Goal: Task Accomplishment & Management: Complete application form

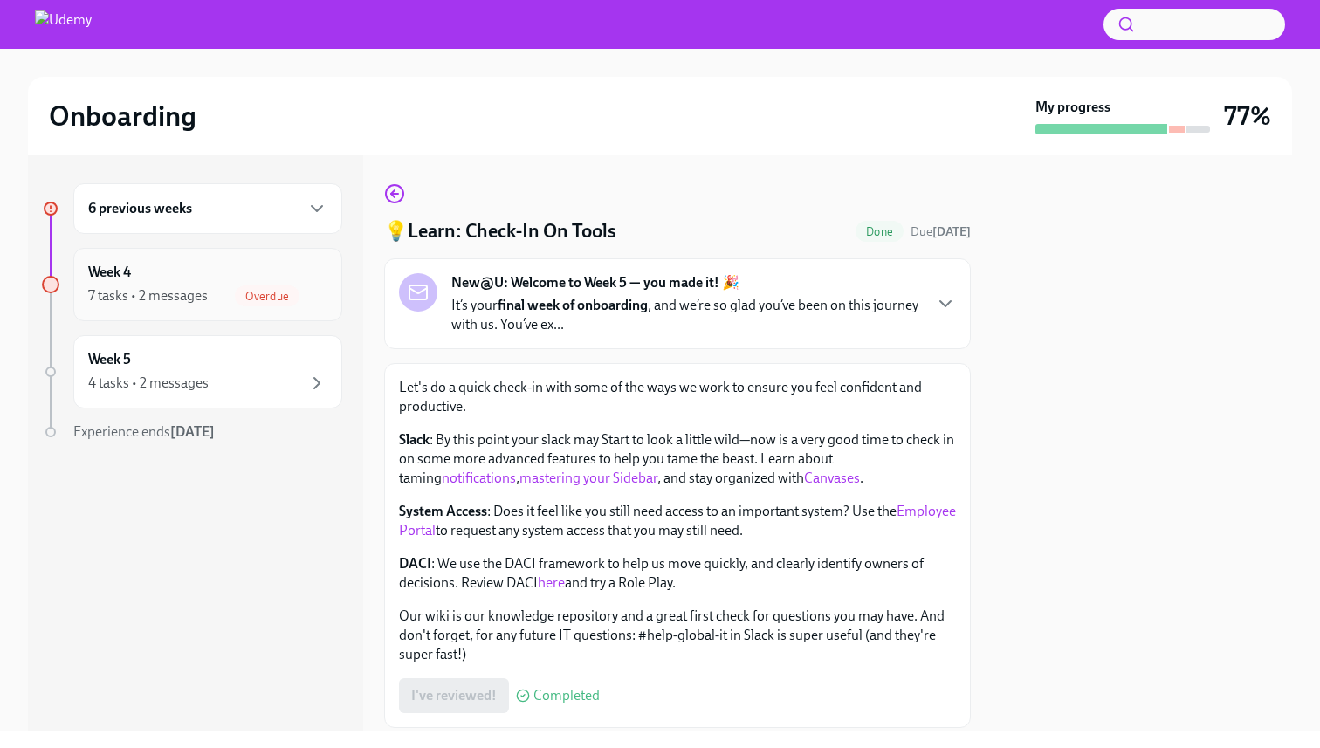
click at [171, 289] on div "7 tasks • 2 messages" at bounding box center [148, 295] width 120 height 19
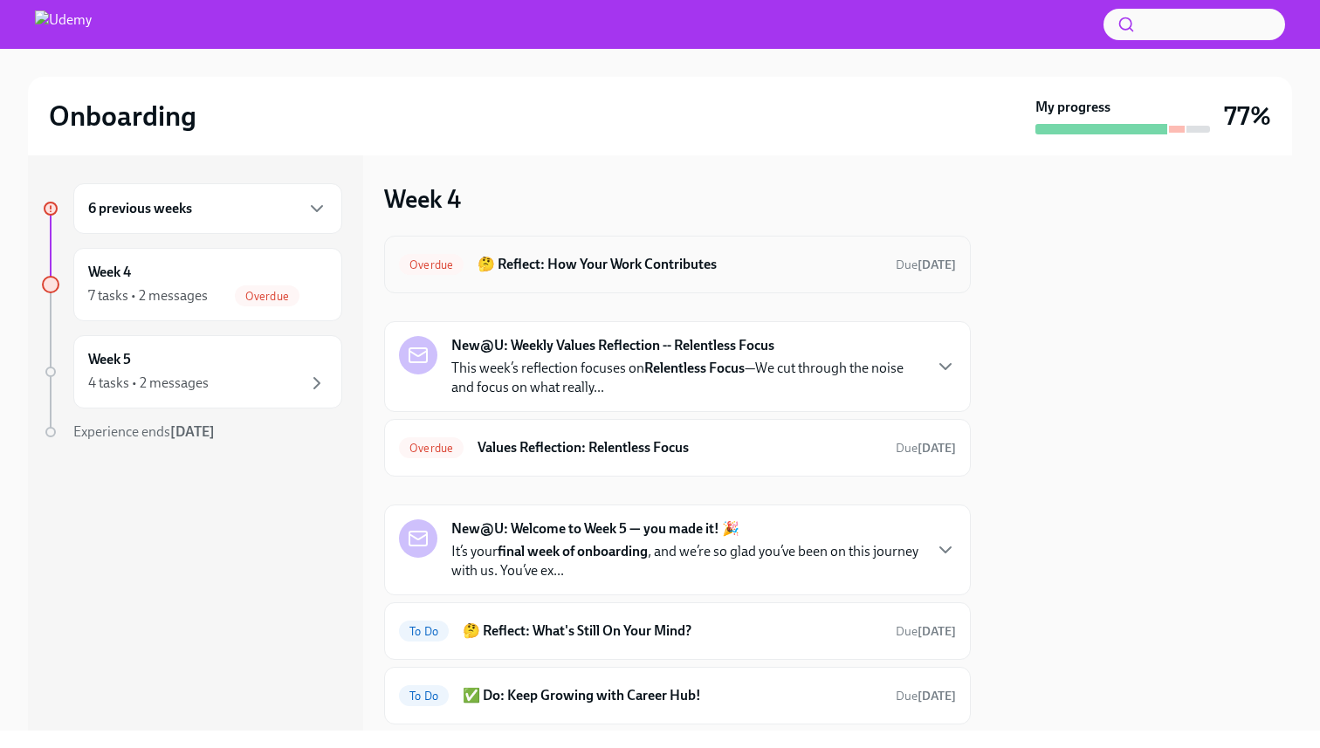
click at [638, 269] on h6 "🤔 Reflect: How Your Work Contributes" at bounding box center [680, 264] width 404 height 19
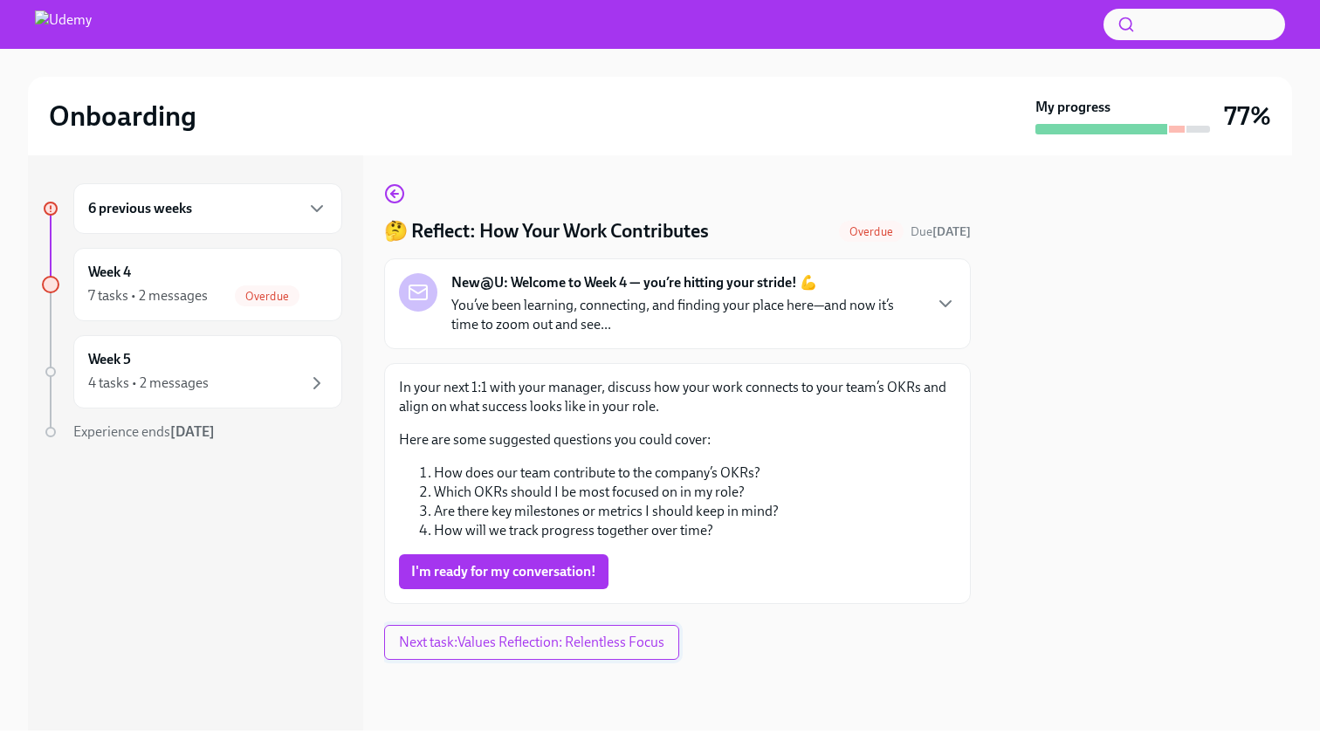
click at [602, 643] on span "Next task : Values Reflection: Relentless Focus" at bounding box center [531, 642] width 265 height 17
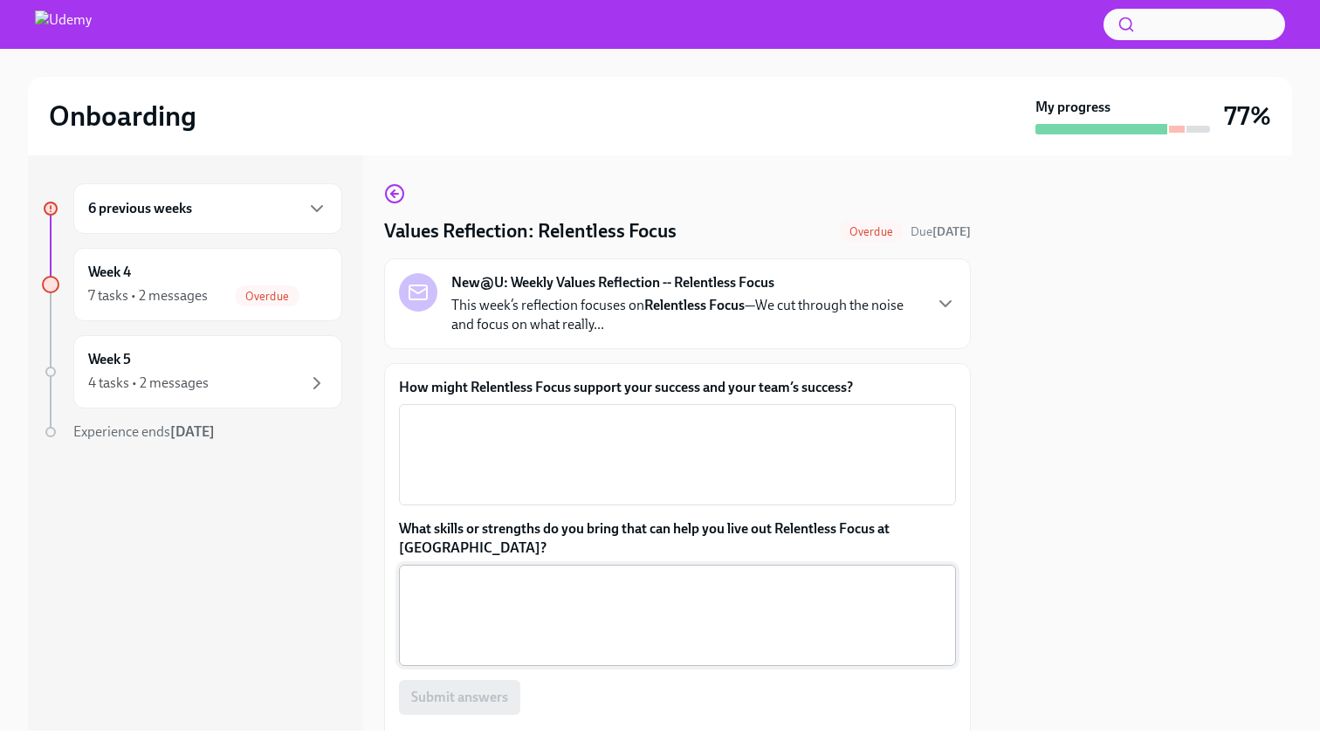
scroll to position [144, 0]
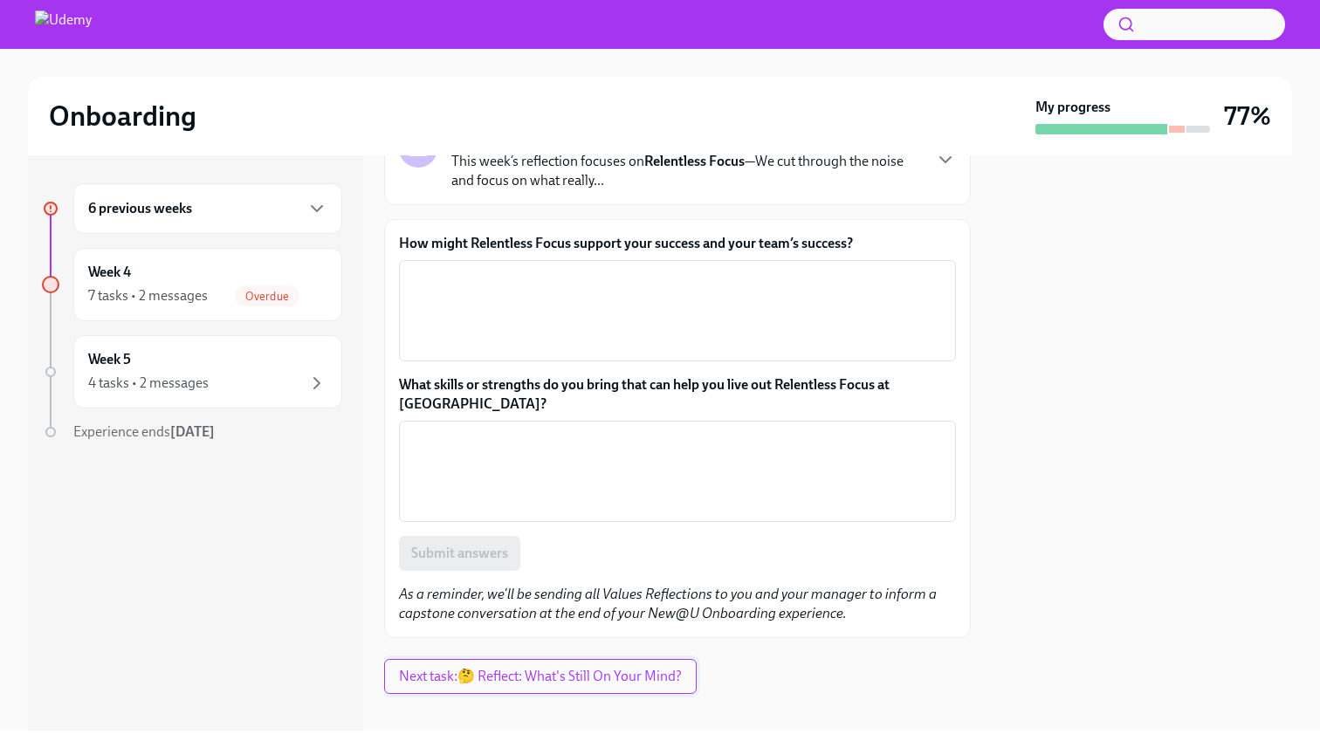
click at [563, 668] on span "Next task : 🤔 Reflect: What's Still On Your Mind?" at bounding box center [540, 676] width 283 height 17
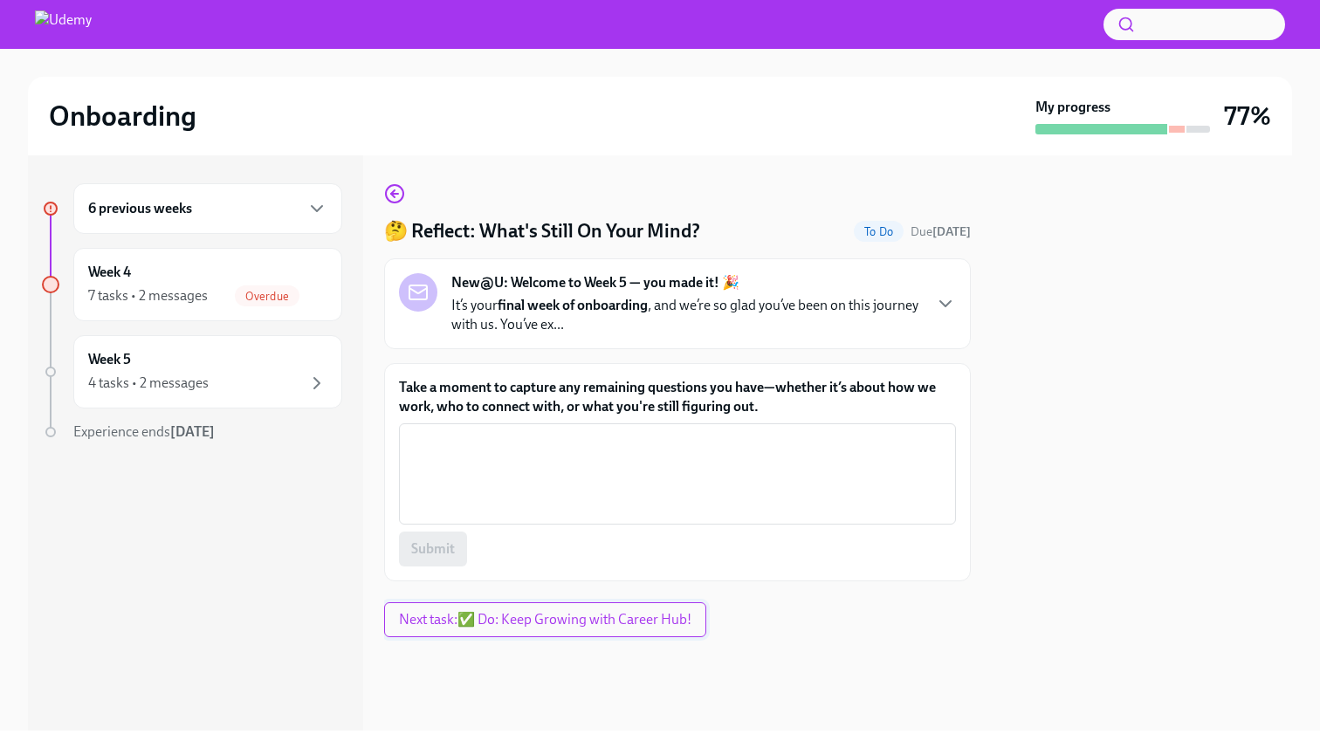
click at [563, 620] on span "Next task : ✅ Do: Keep Growing with Career Hub!" at bounding box center [545, 619] width 292 height 17
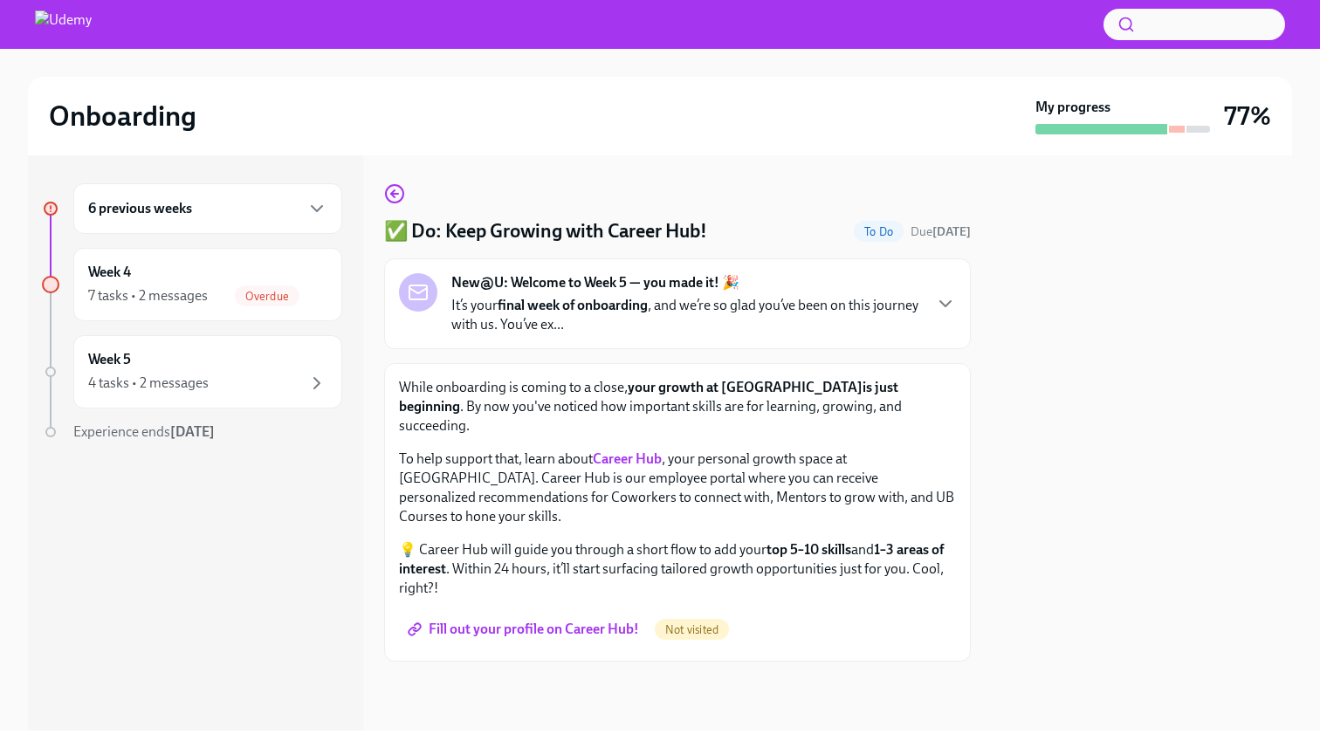
click at [550, 621] on span "Fill out your profile on Career Hub!" at bounding box center [525, 629] width 228 height 17
click at [225, 295] on div "7 tasks • 2 messages Overdue" at bounding box center [207, 295] width 239 height 21
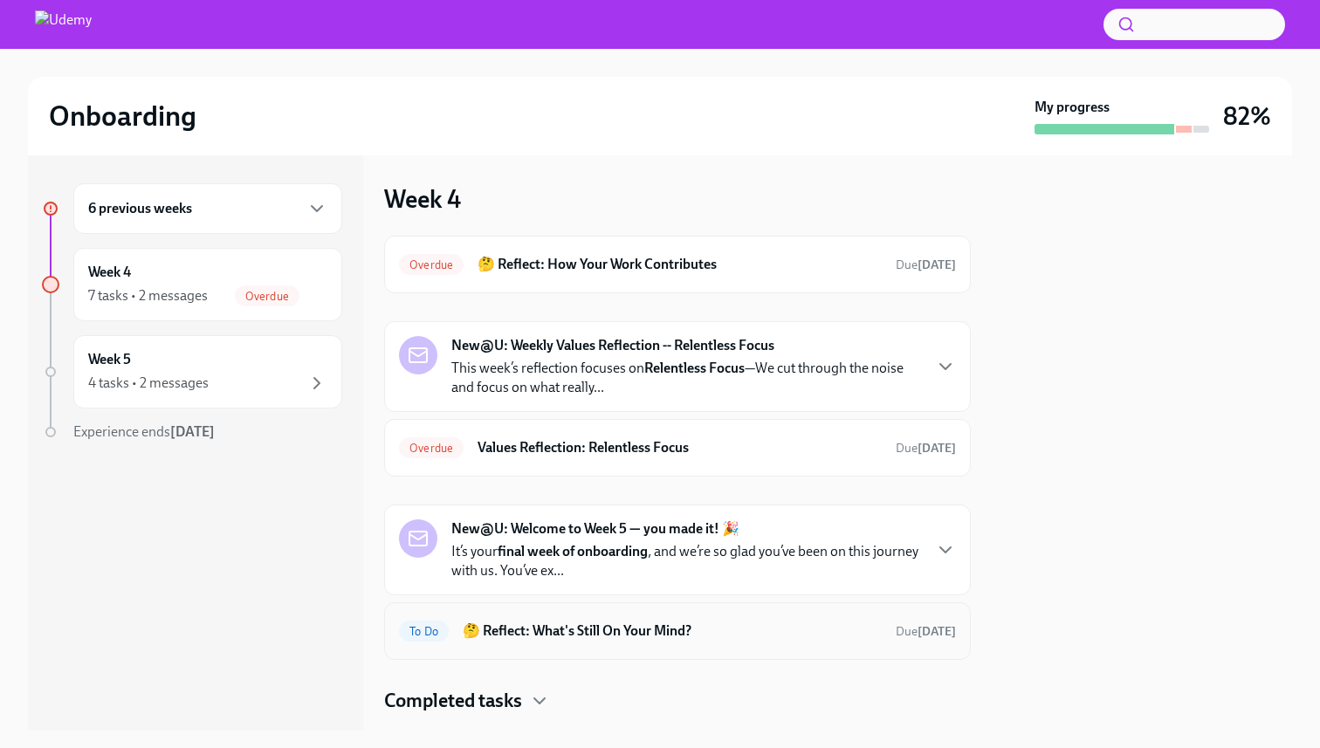
scroll to position [39, 0]
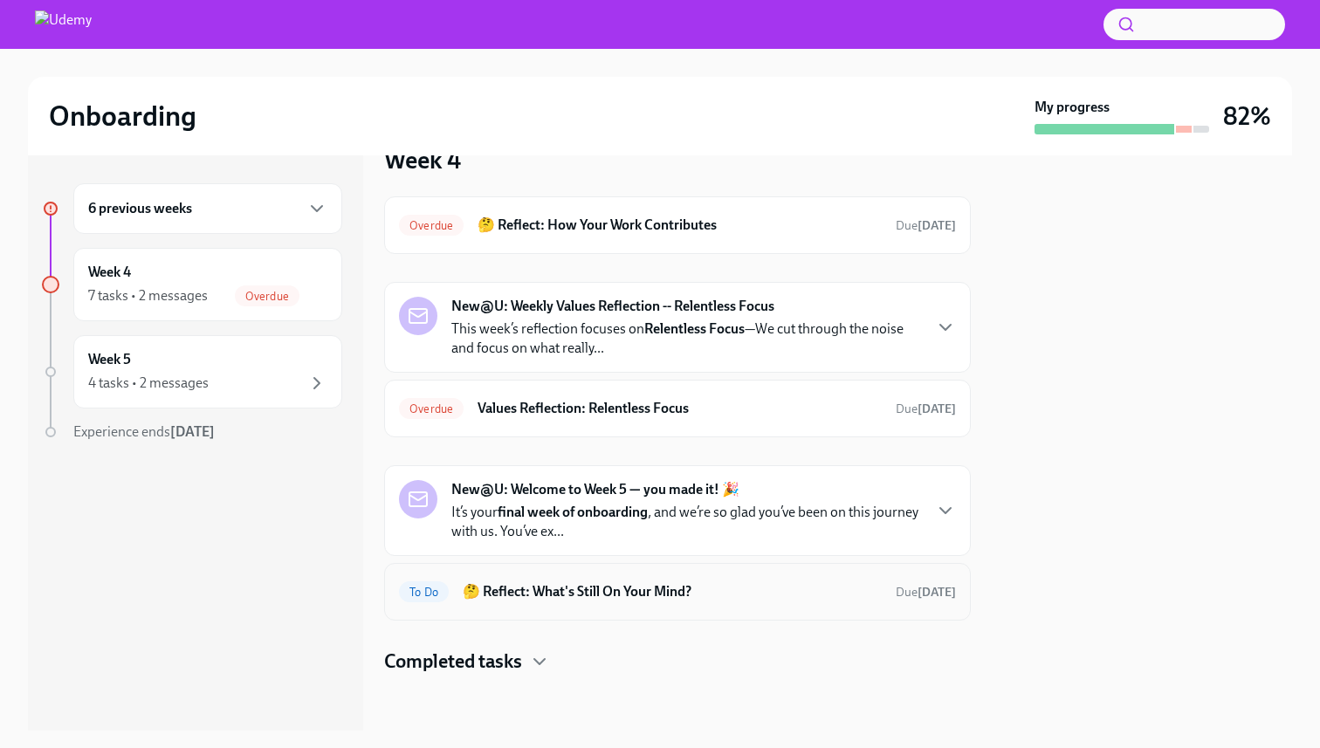
click at [496, 600] on h6 "🤔 Reflect: What's Still On Your Mind?" at bounding box center [672, 591] width 419 height 19
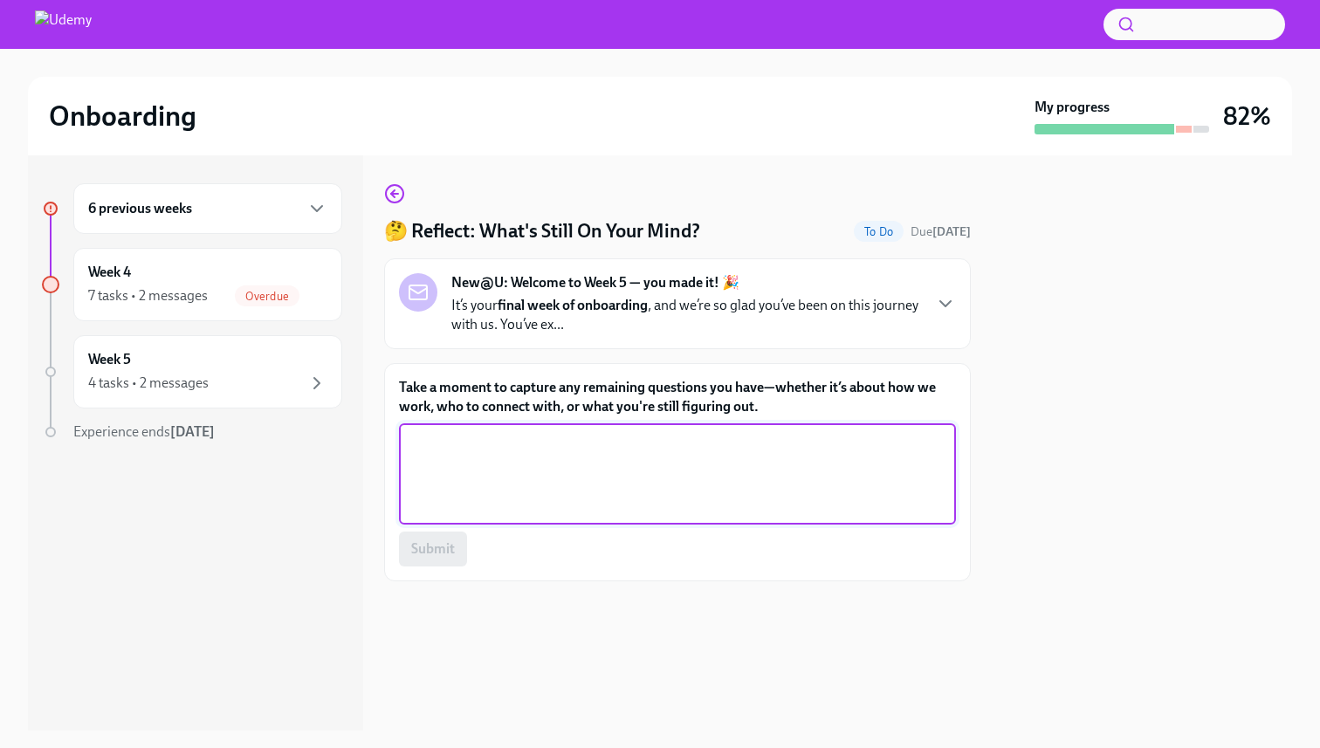
click at [492, 478] on textarea "Take a moment to capture any remaining questions you have—whether it’s about ho…" at bounding box center [677, 474] width 536 height 84
type textarea "NA"
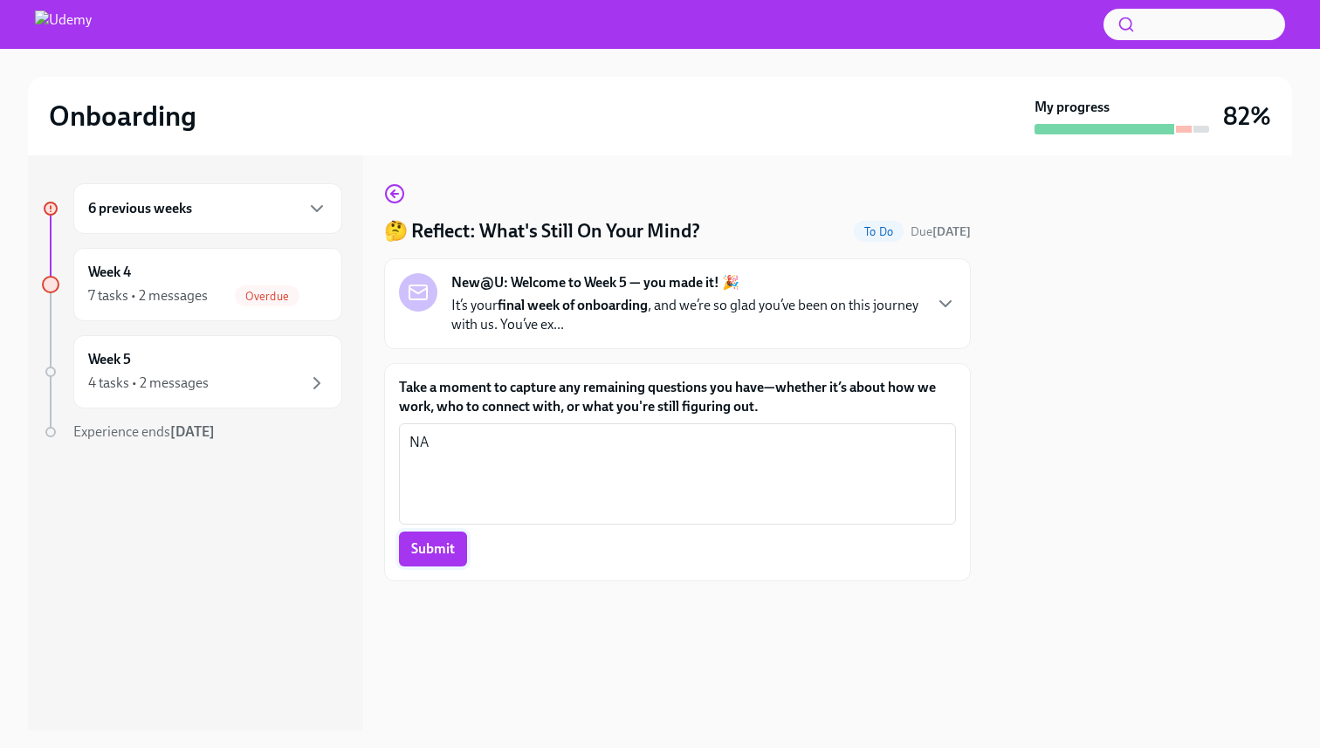
click at [455, 543] on button "Submit" at bounding box center [433, 549] width 68 height 35
click at [625, 315] on p "It’s your final week of onboarding , and we’re so glad you’ve been on this jour…" at bounding box center [686, 315] width 470 height 38
click at [624, 317] on p "It’s your final week of onboarding , and we’re so glad you’ve been on this jour…" at bounding box center [686, 315] width 470 height 38
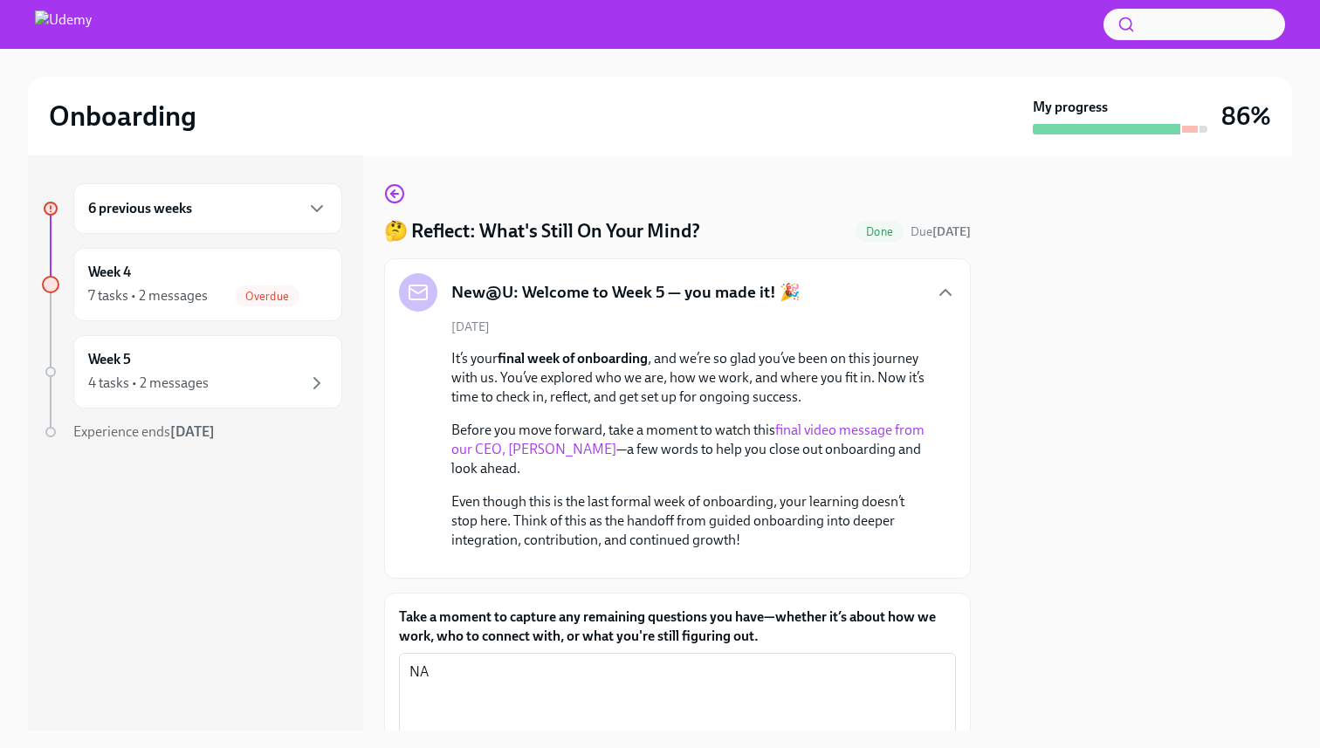
click at [581, 448] on link "final video message from our CEO, [PERSON_NAME]" at bounding box center [687, 440] width 473 height 36
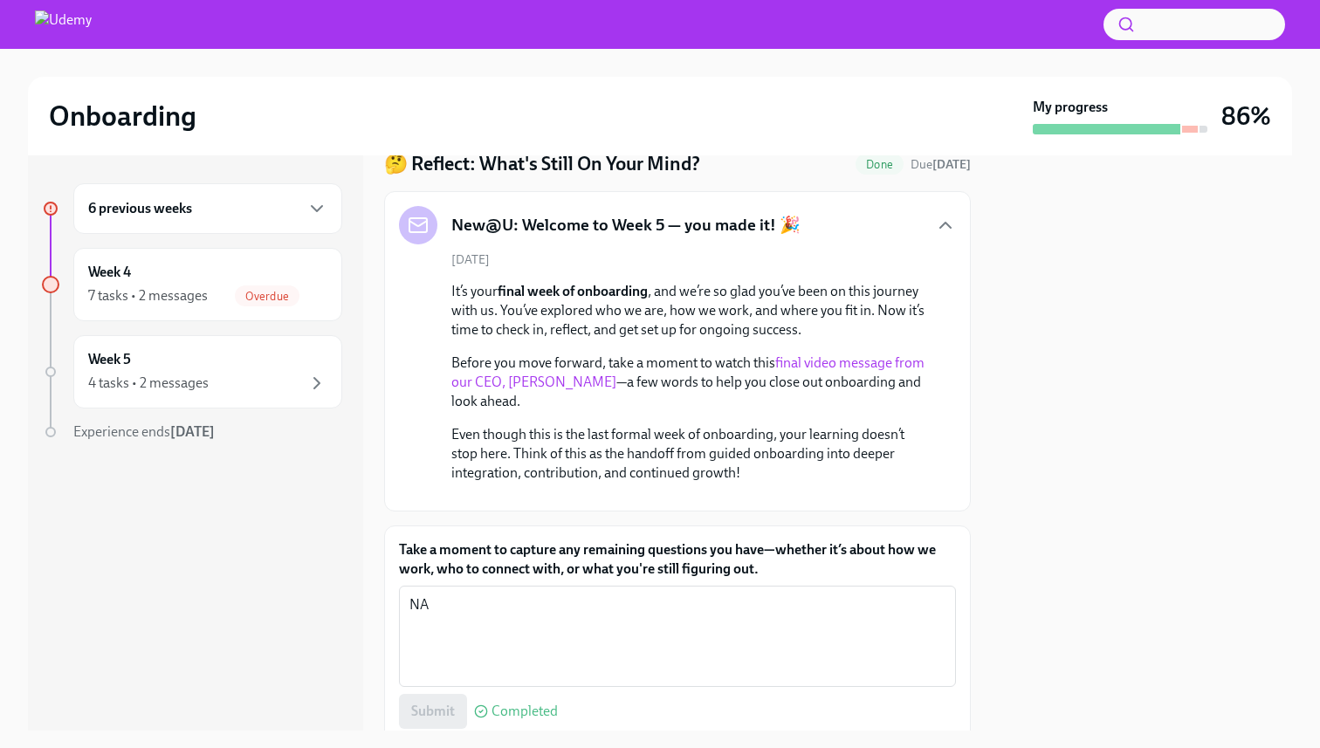
scroll to position [293, 0]
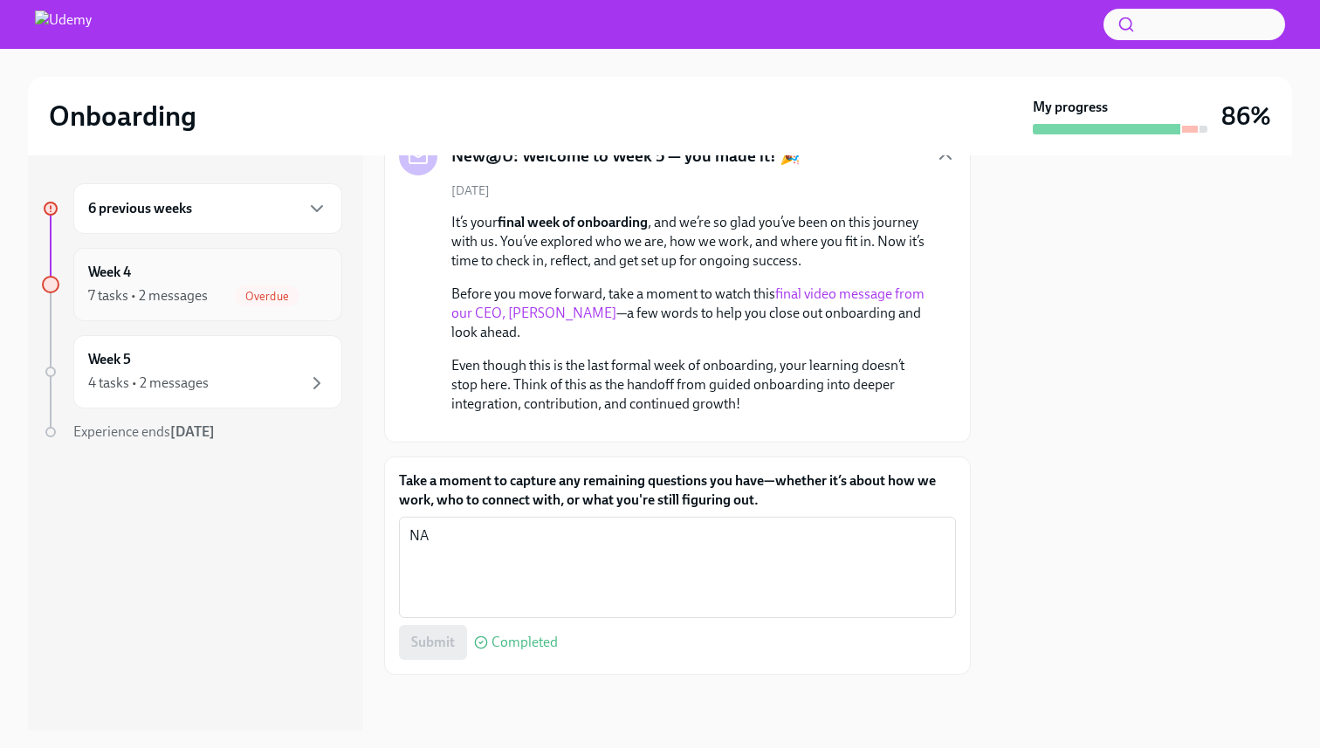
click at [216, 278] on div "Week 4 7 tasks • 2 messages Overdue" at bounding box center [207, 285] width 239 height 44
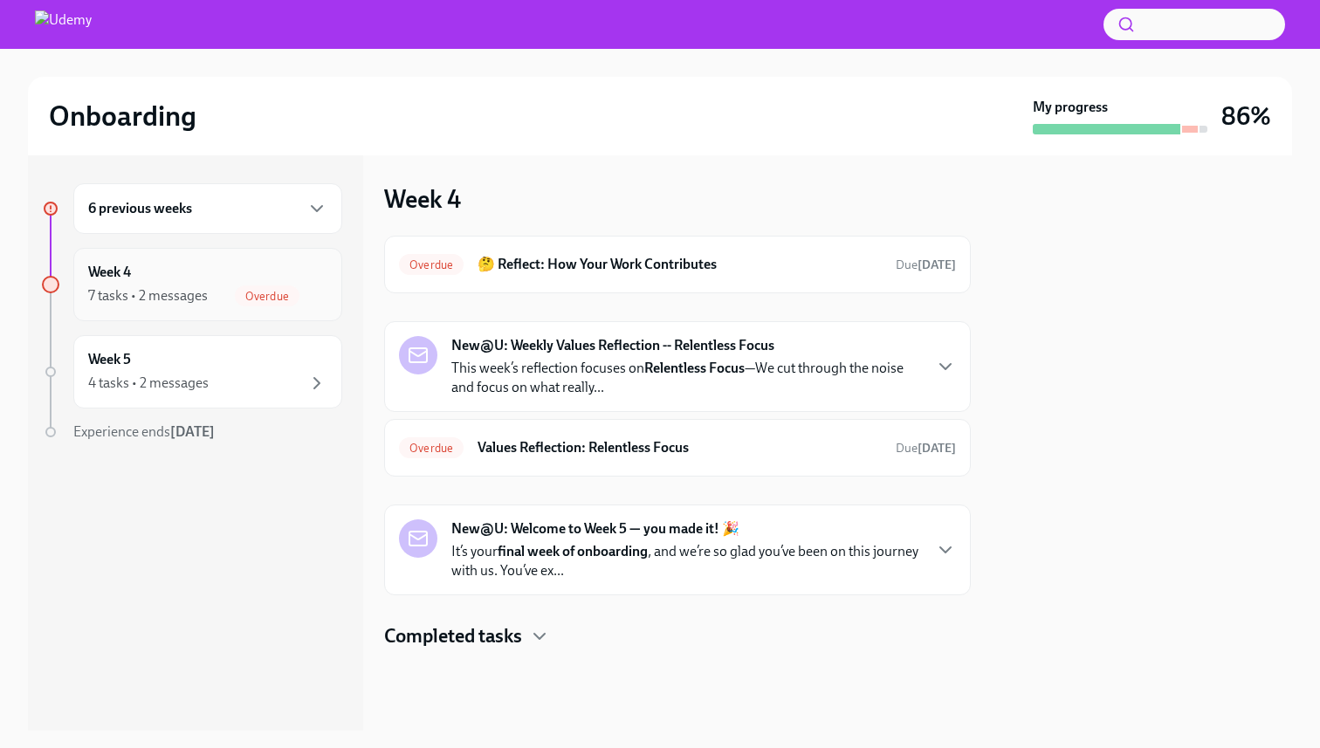
click at [241, 299] on span "Overdue" at bounding box center [267, 296] width 65 height 13
click at [113, 285] on div "Week 4 7 tasks • 2 messages Overdue" at bounding box center [207, 285] width 239 height 44
click at [202, 387] on div "4 tasks • 2 messages" at bounding box center [148, 383] width 120 height 19
